Goal: Navigation & Orientation: Understand site structure

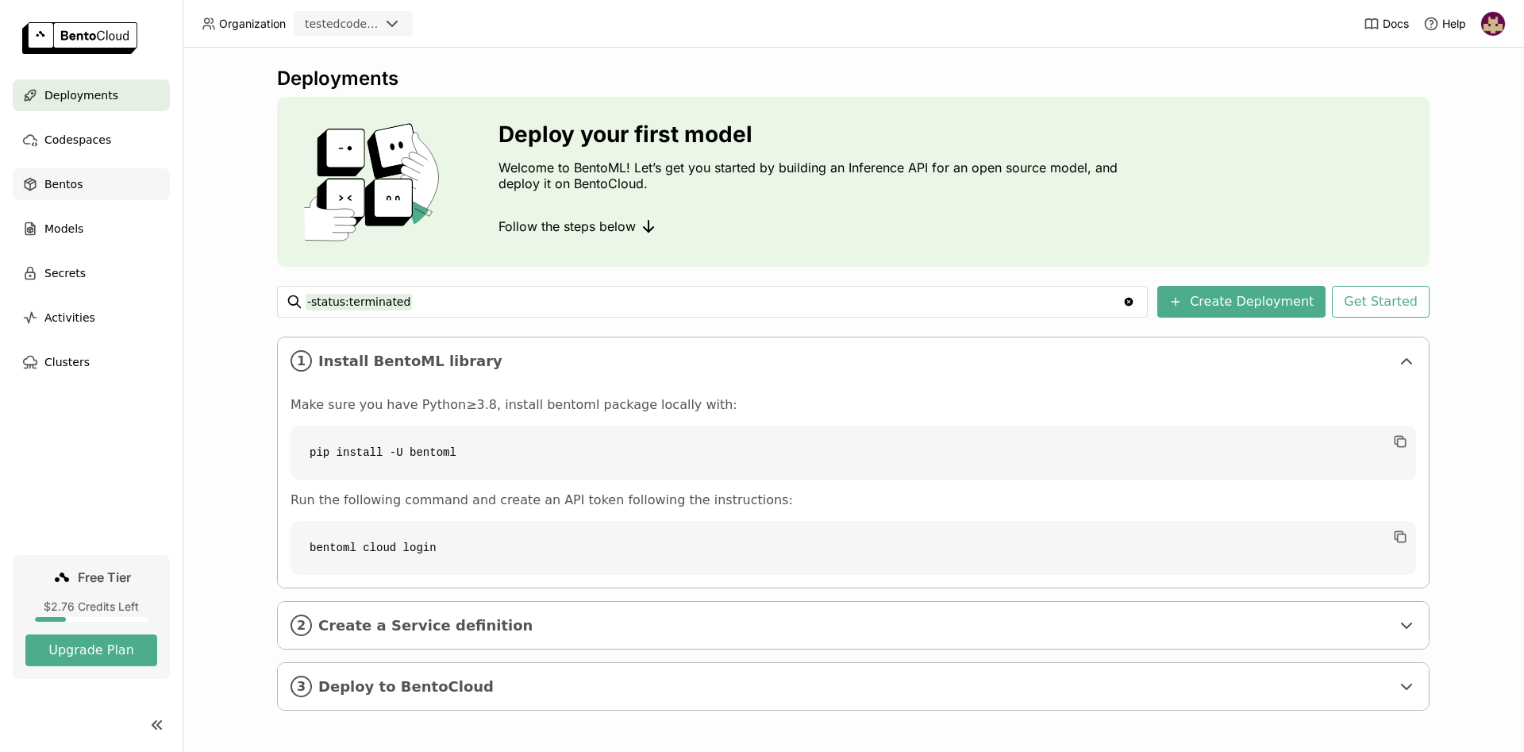
click at [78, 187] on span "Bentos" at bounding box center [63, 184] width 38 height 19
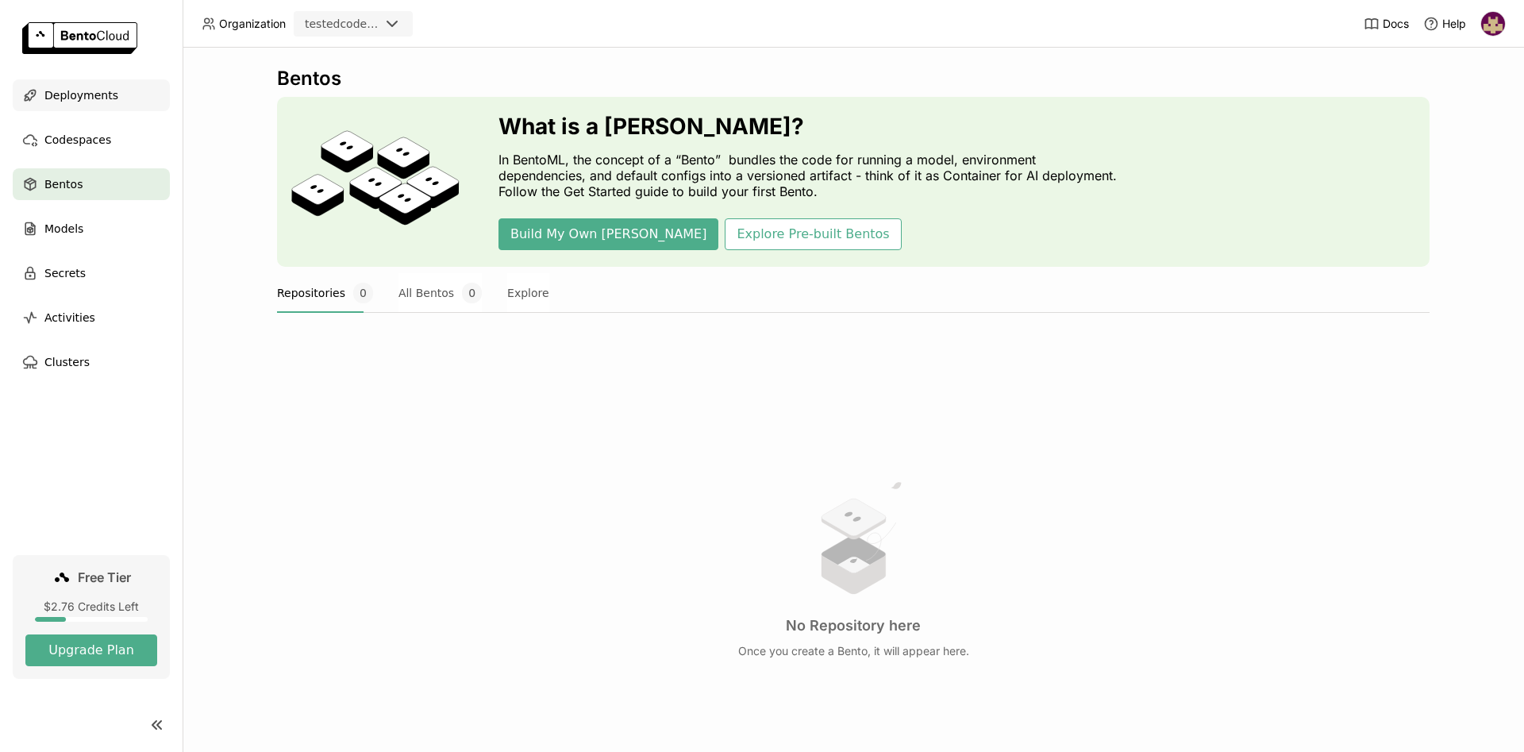
click at [106, 98] on span "Deployments" at bounding box center [81, 95] width 74 height 19
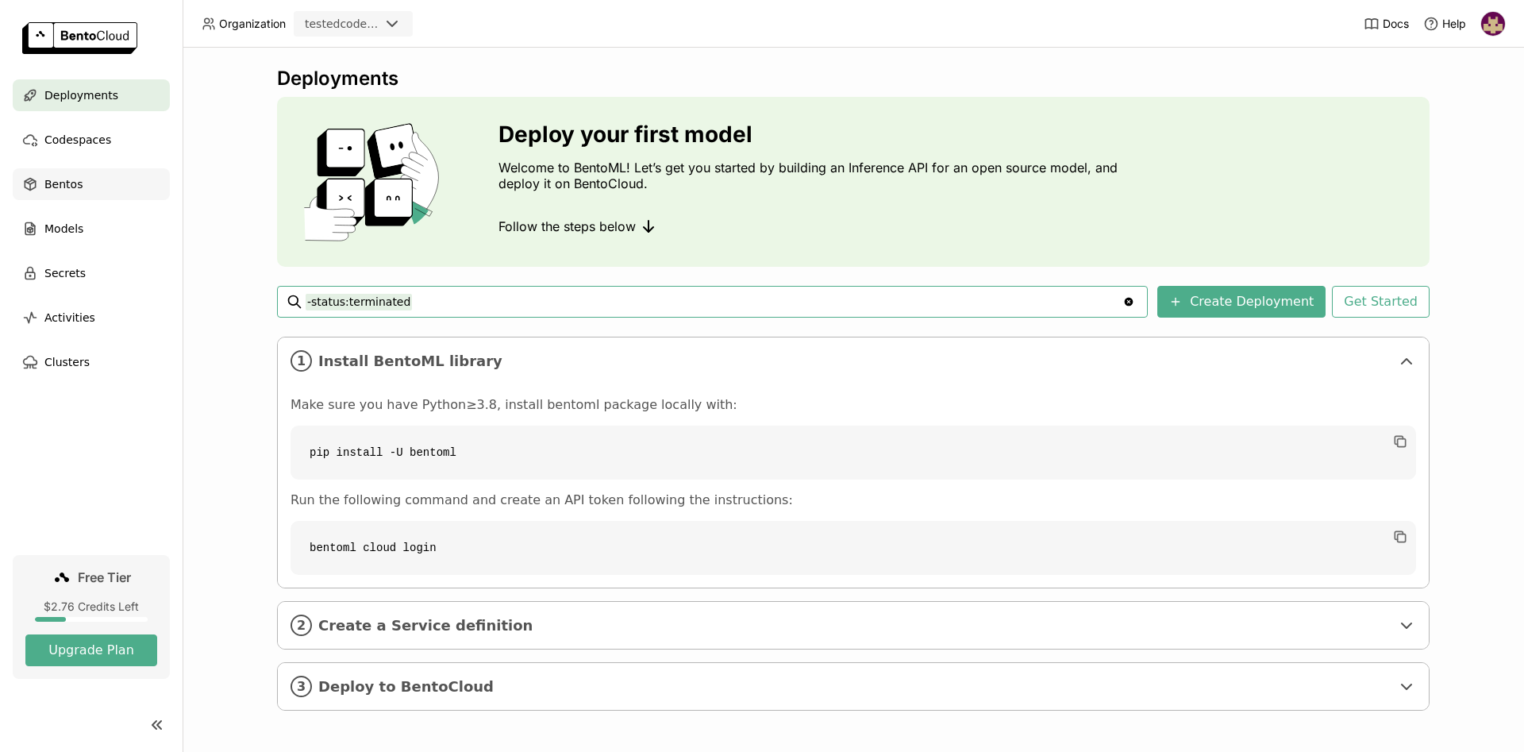
click at [79, 183] on div "Bentos" at bounding box center [91, 184] width 157 height 32
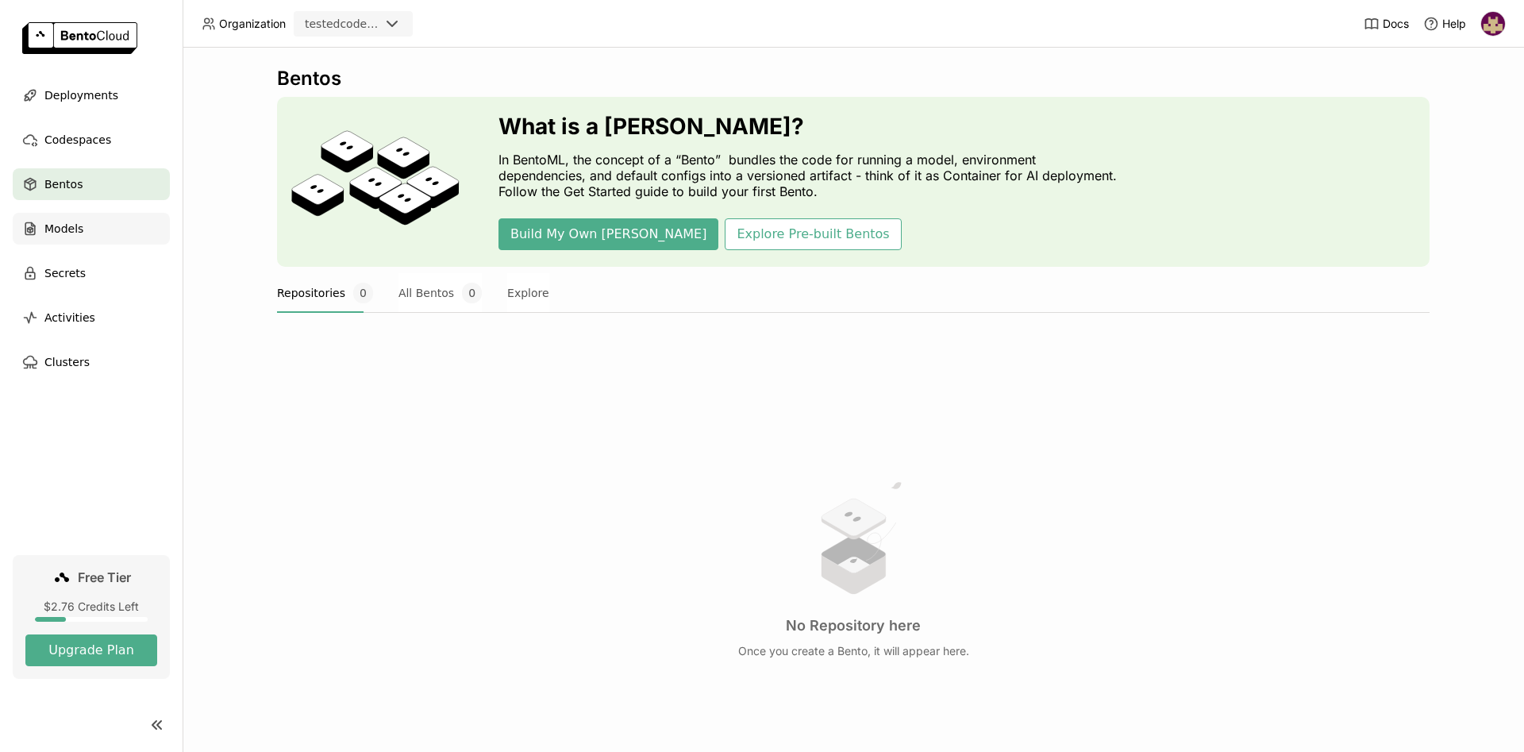
click at [76, 229] on span "Models" at bounding box center [63, 228] width 39 height 19
